Goal: Information Seeking & Learning: Learn about a topic

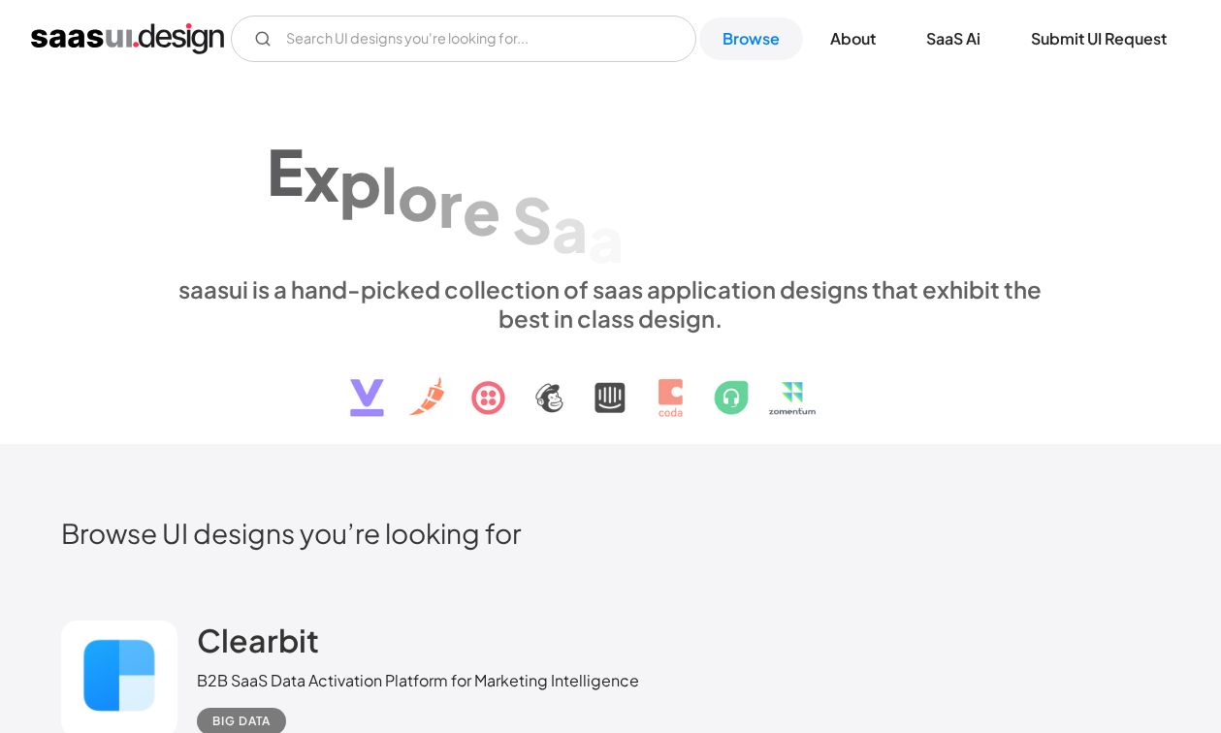
click at [986, 380] on div "E x p l o r e S a a S U I d e s i g n p a t t e r n s & i n t e r a c t i o n s…" at bounding box center [610, 260] width 892 height 347
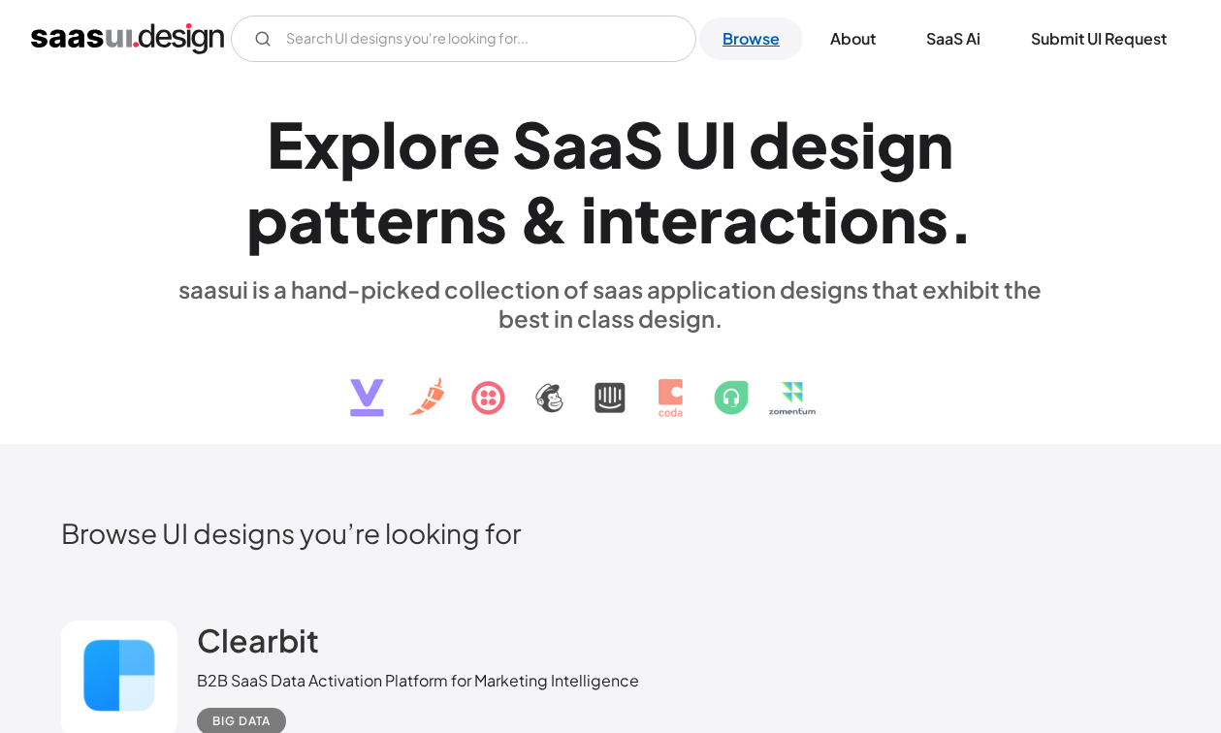
click at [763, 42] on link "Browse" at bounding box center [751, 38] width 104 height 43
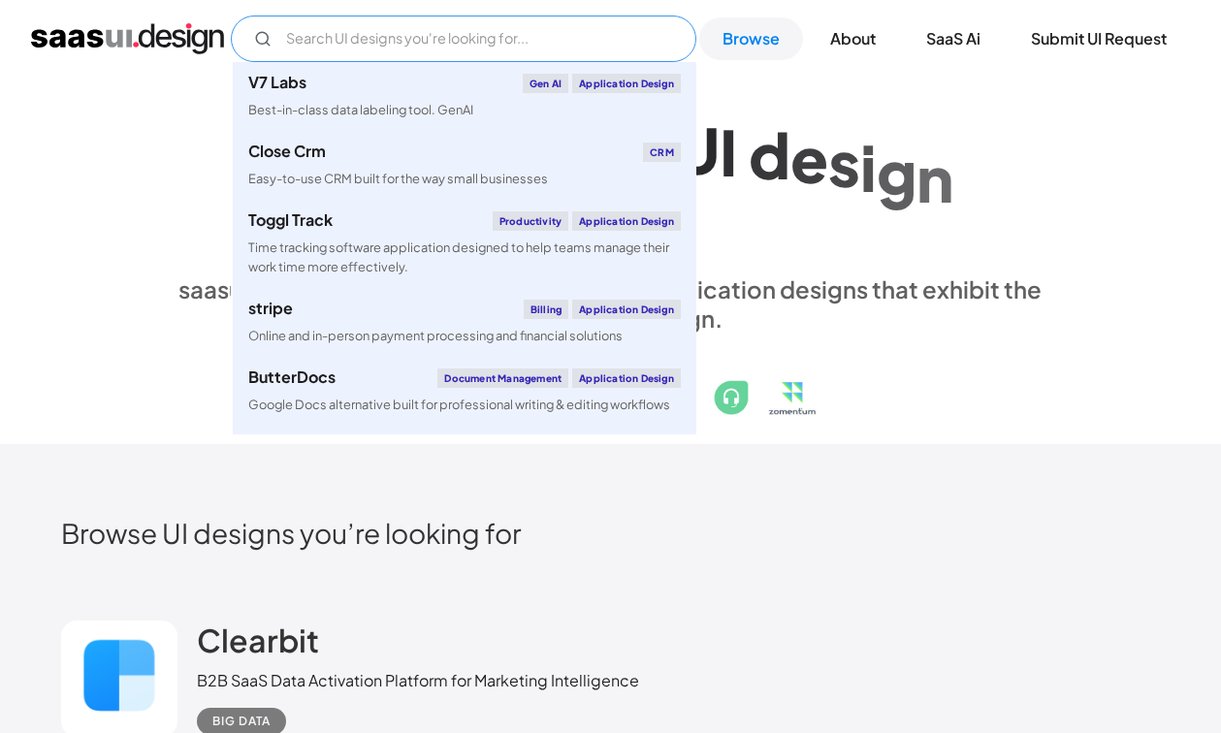
click at [551, 36] on input "Email Form" at bounding box center [464, 39] width 466 height 47
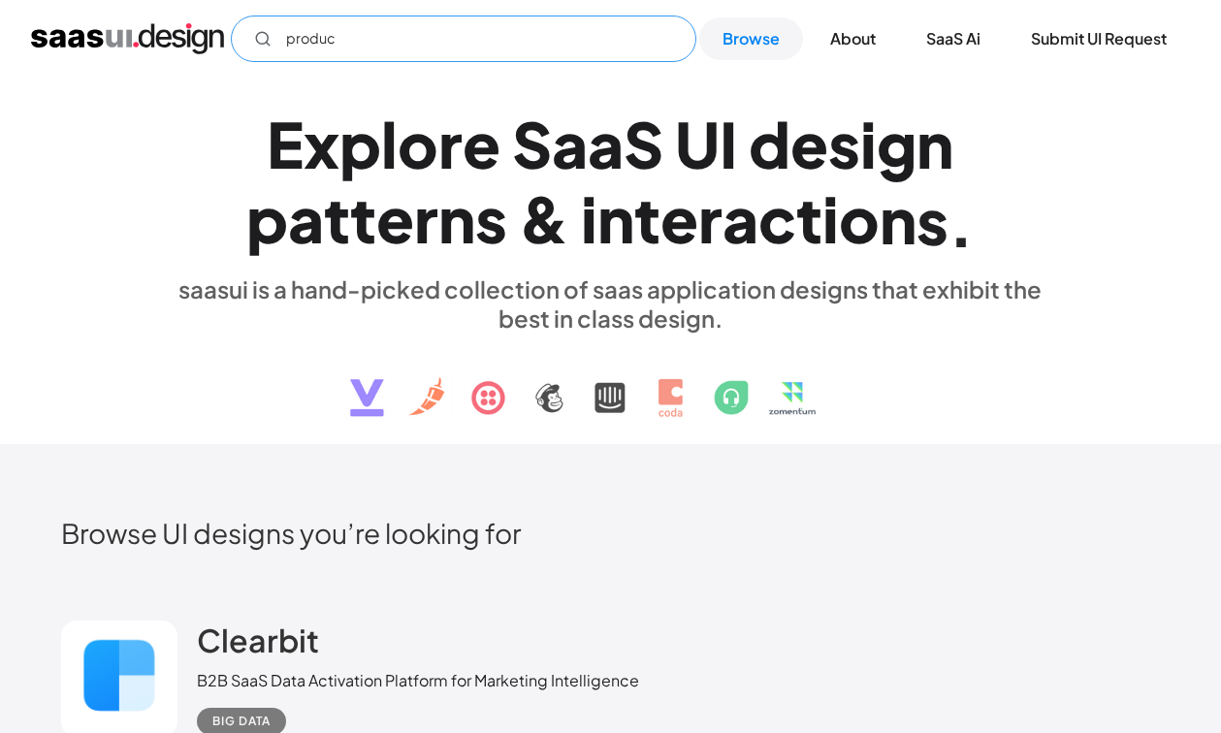
type input "product"
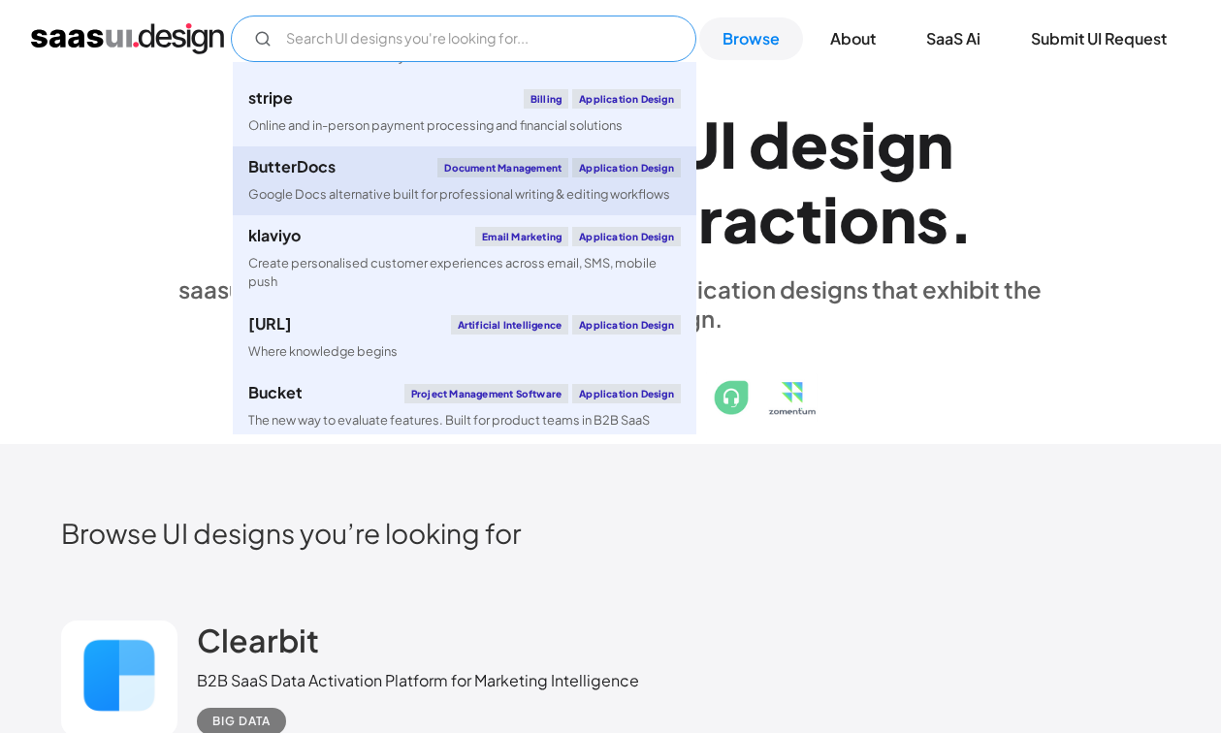
scroll to position [212, 0]
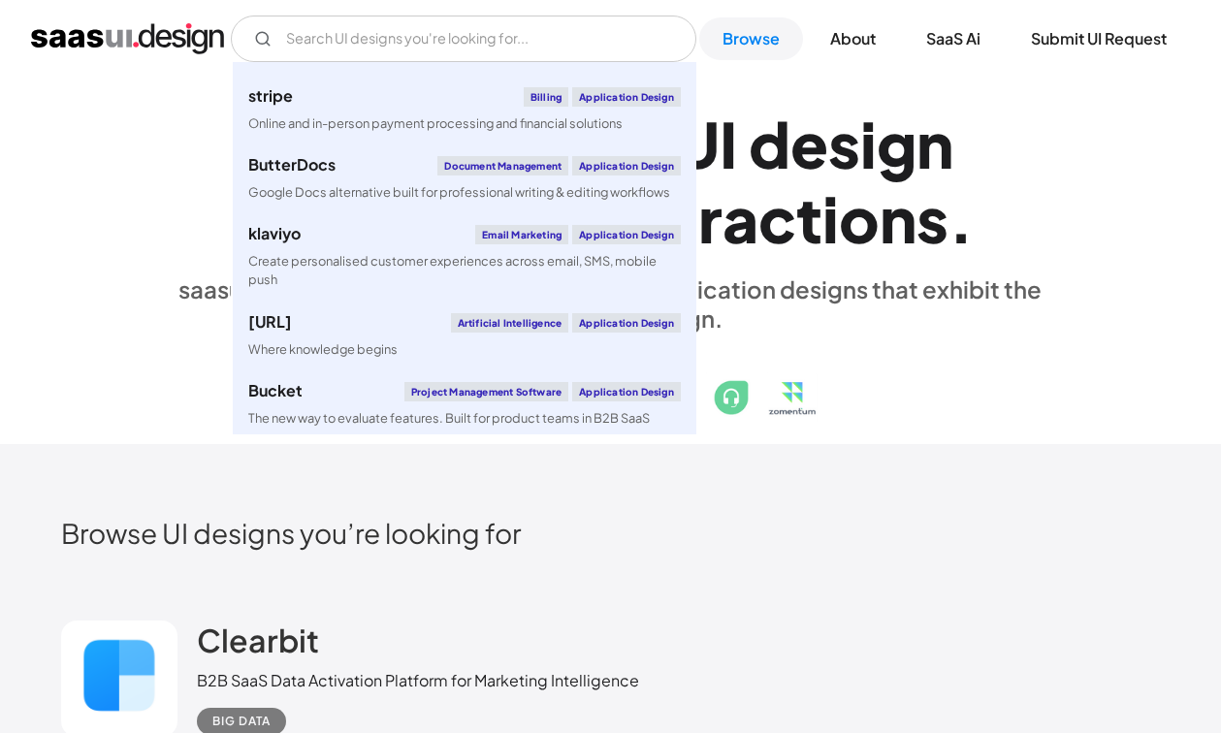
click at [837, 267] on div "E x p l o r e S a a S U I d e s i g n p a t t e r n s & i n t e r a c t i o n s…" at bounding box center [610, 260] width 892 height 347
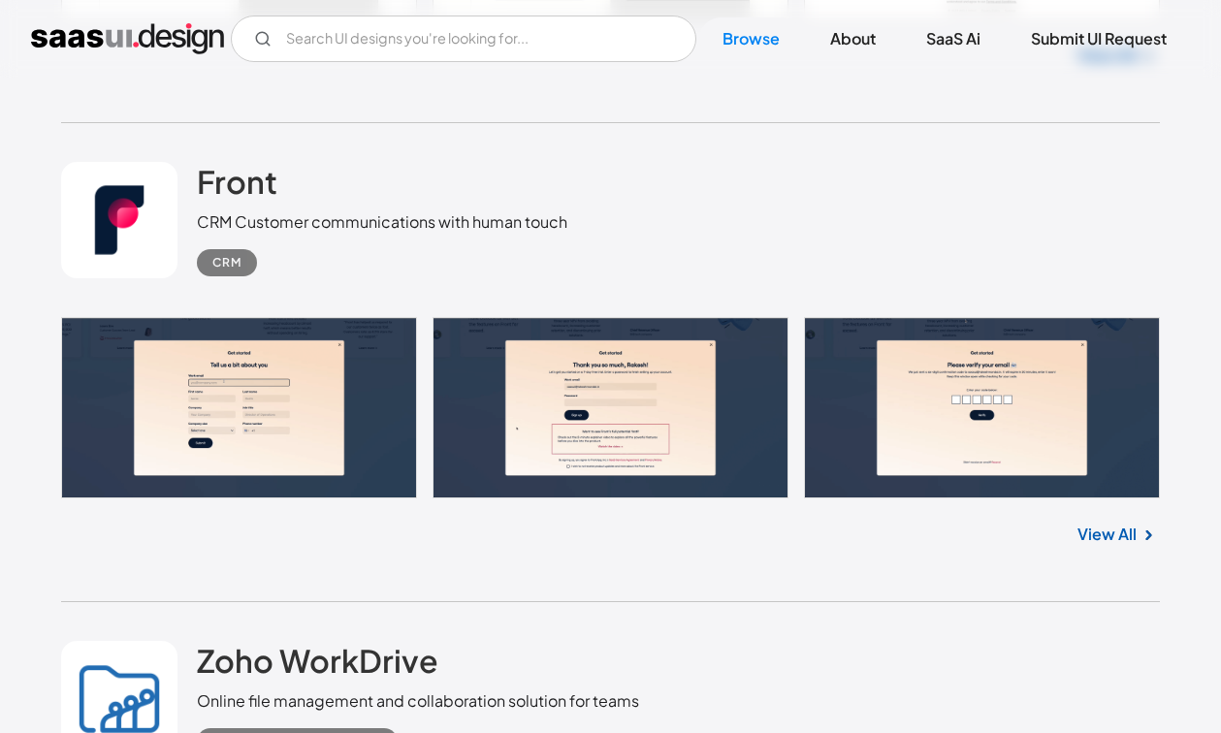
scroll to position [12388, 0]
